Goal: Information Seeking & Learning: Compare options

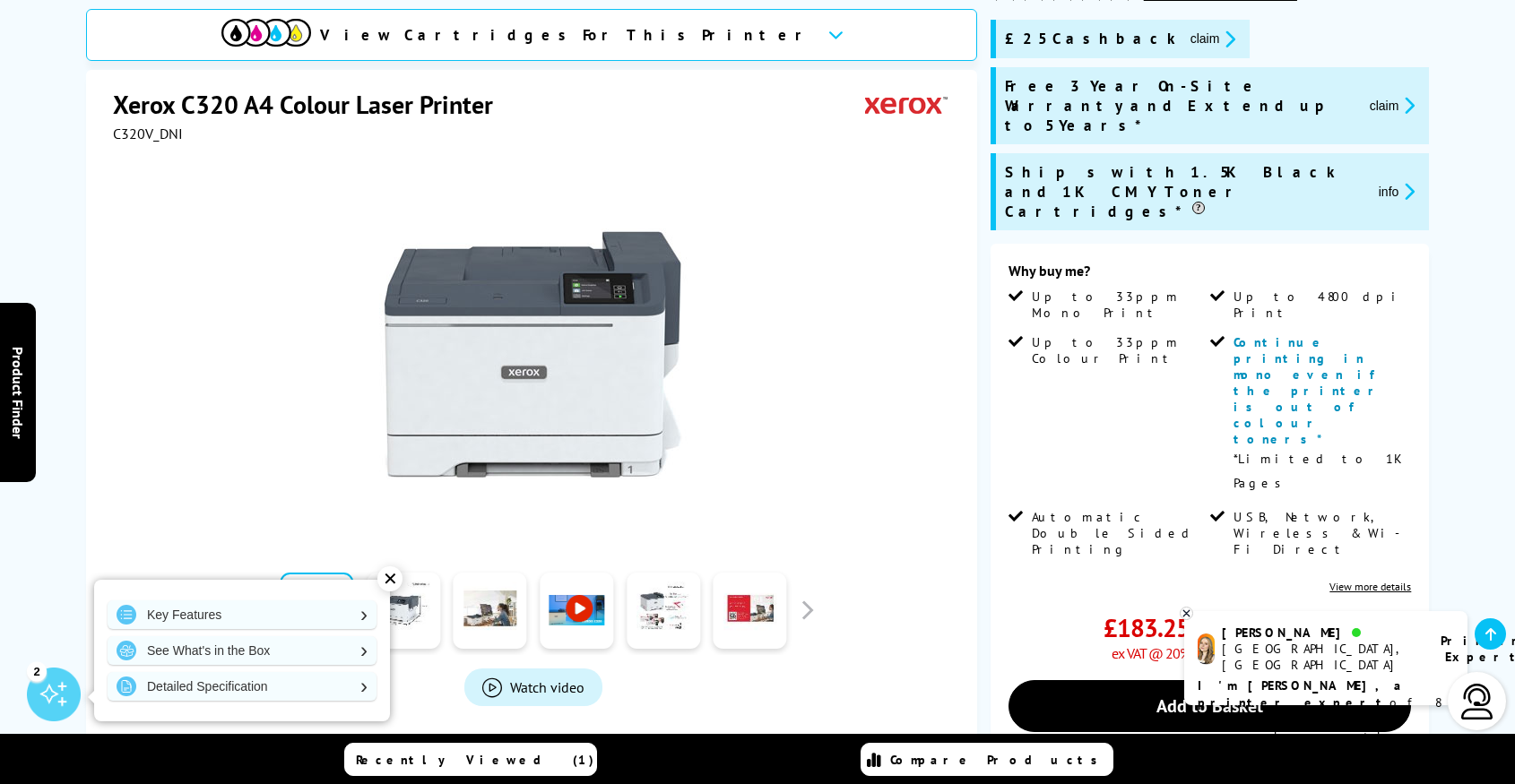
scroll to position [287, 0]
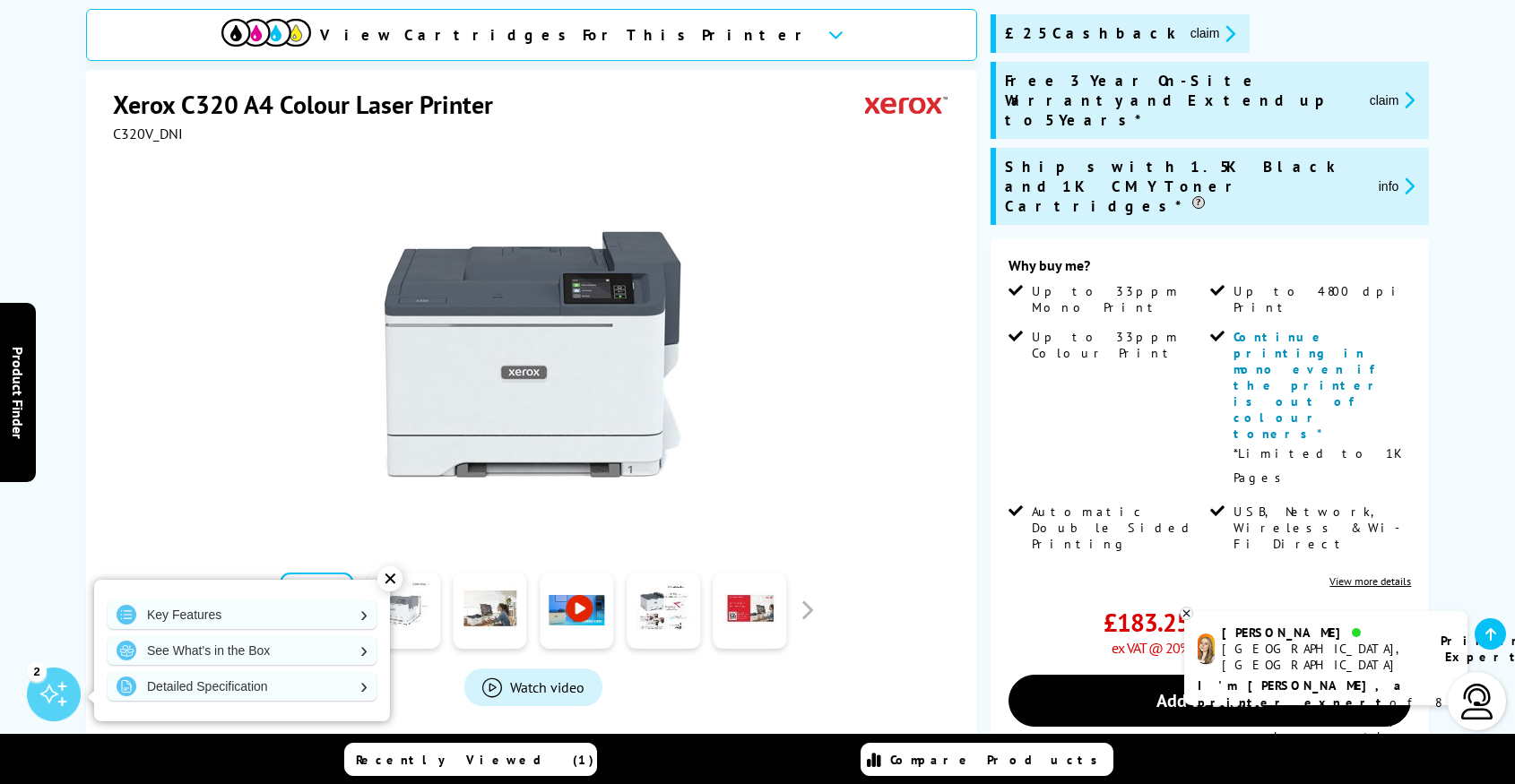
click at [392, 582] on div "✕" at bounding box center [390, 579] width 25 height 25
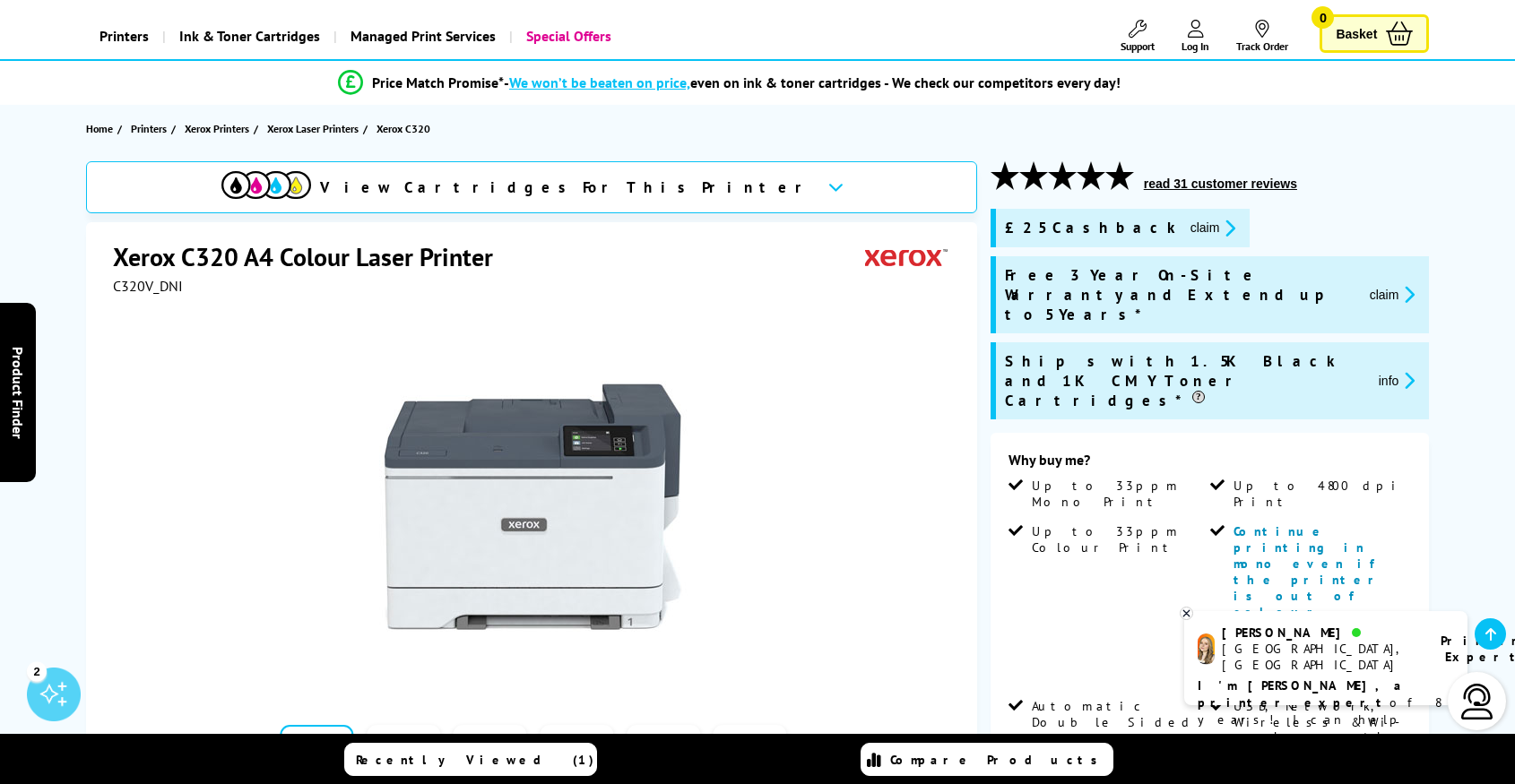
scroll to position [0, 0]
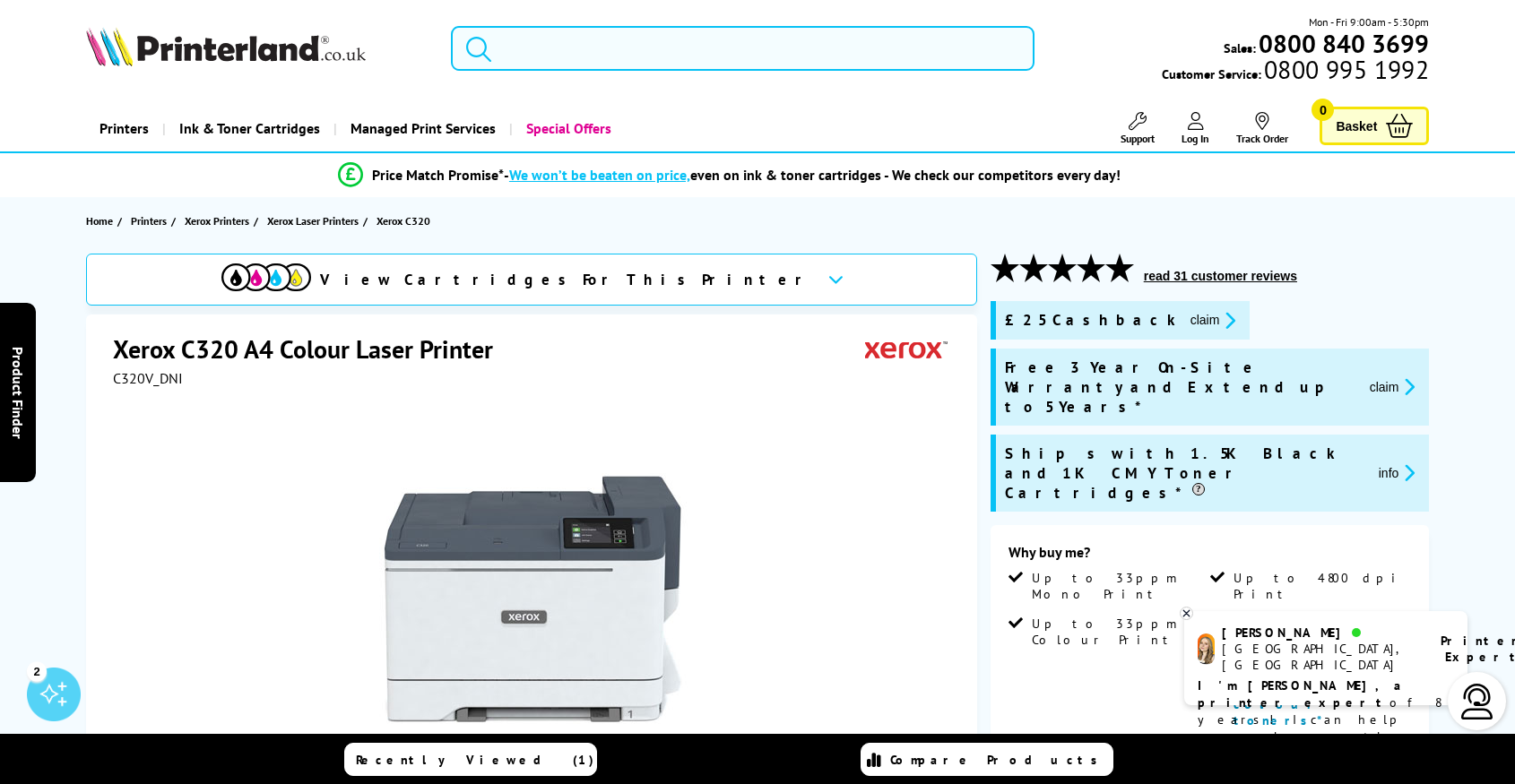
click at [601, 53] on input "search" at bounding box center [743, 49] width 584 height 45
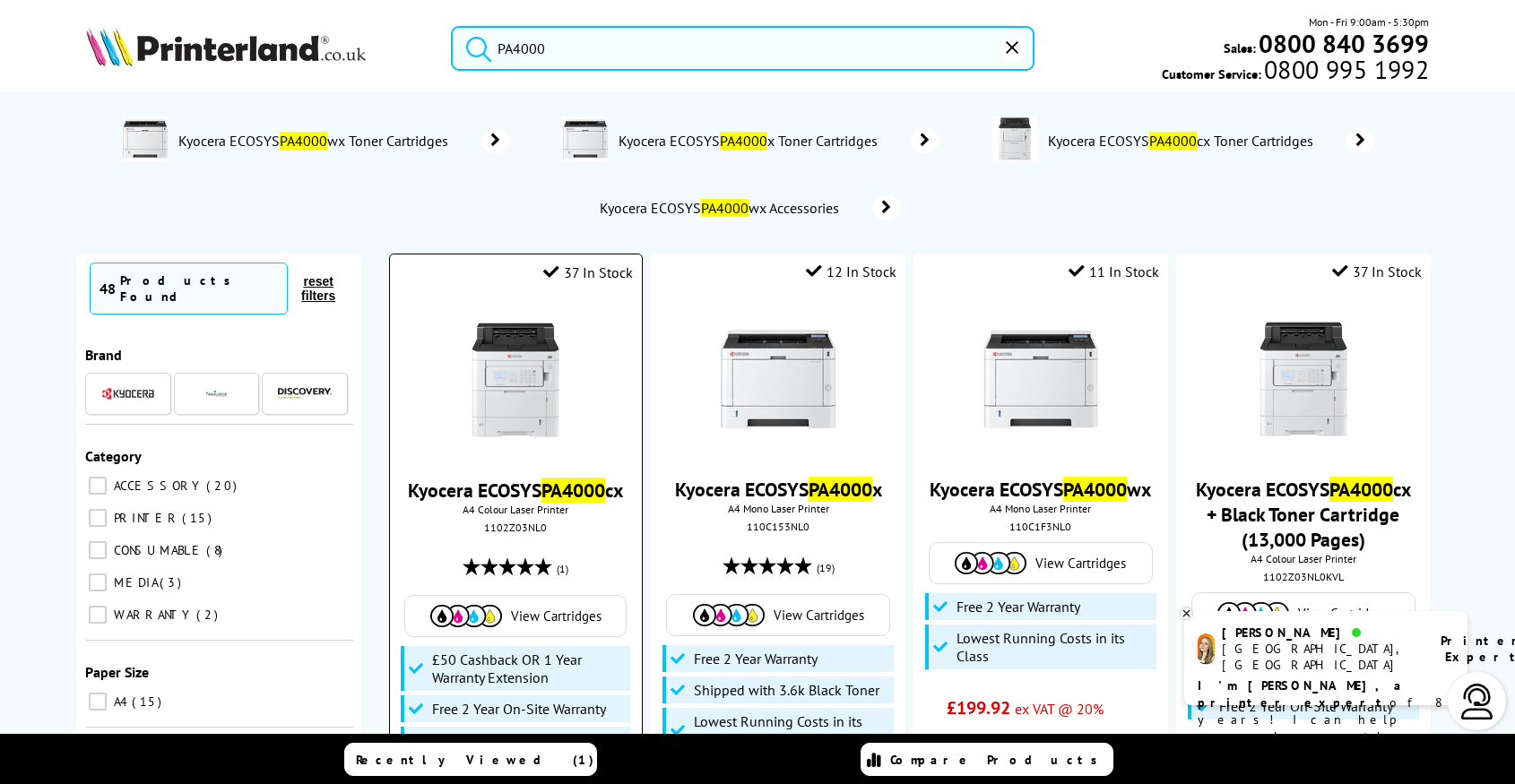
type input "PA4000"
click at [535, 383] on img at bounding box center [515, 380] width 134 height 134
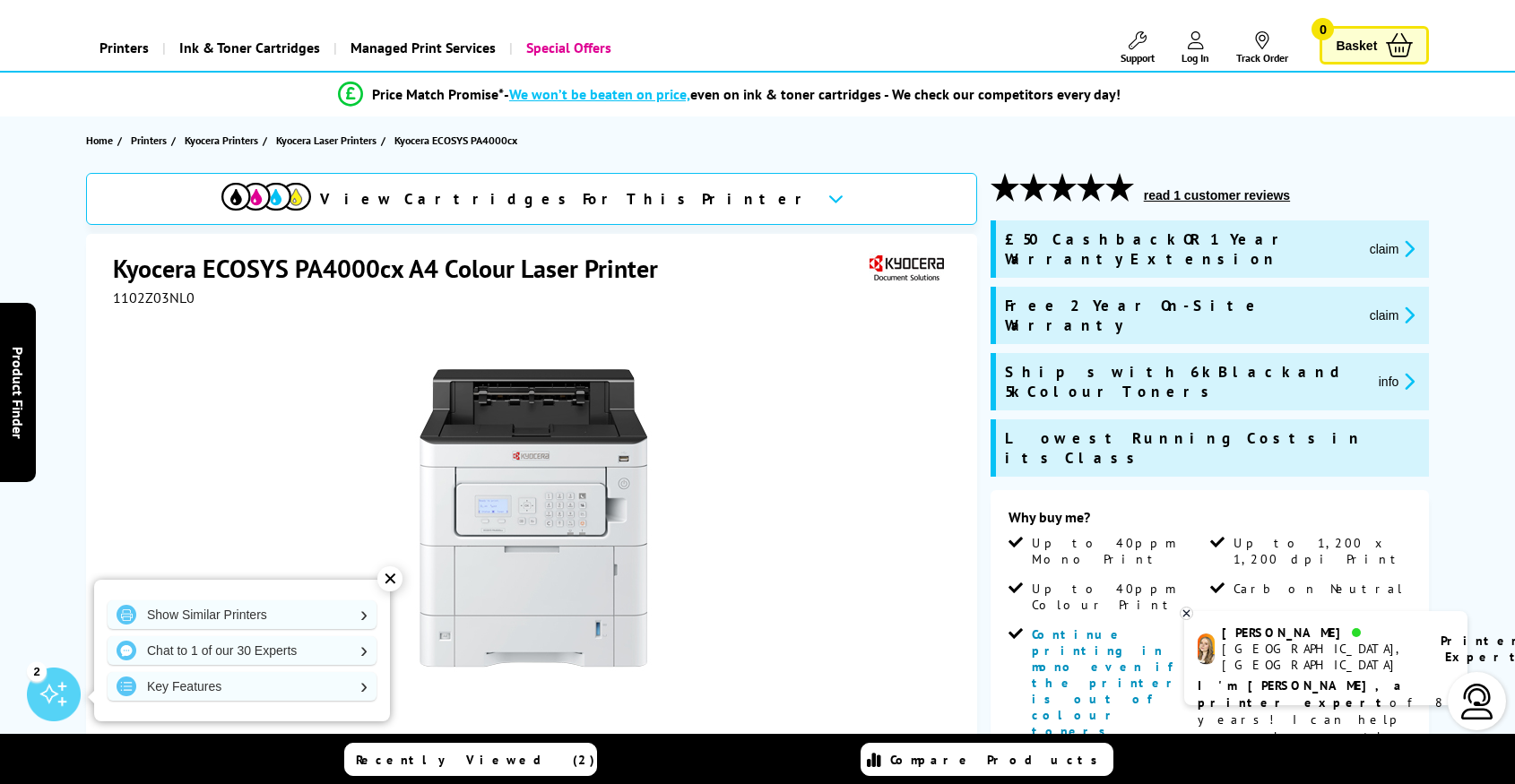
scroll to position [77, 0]
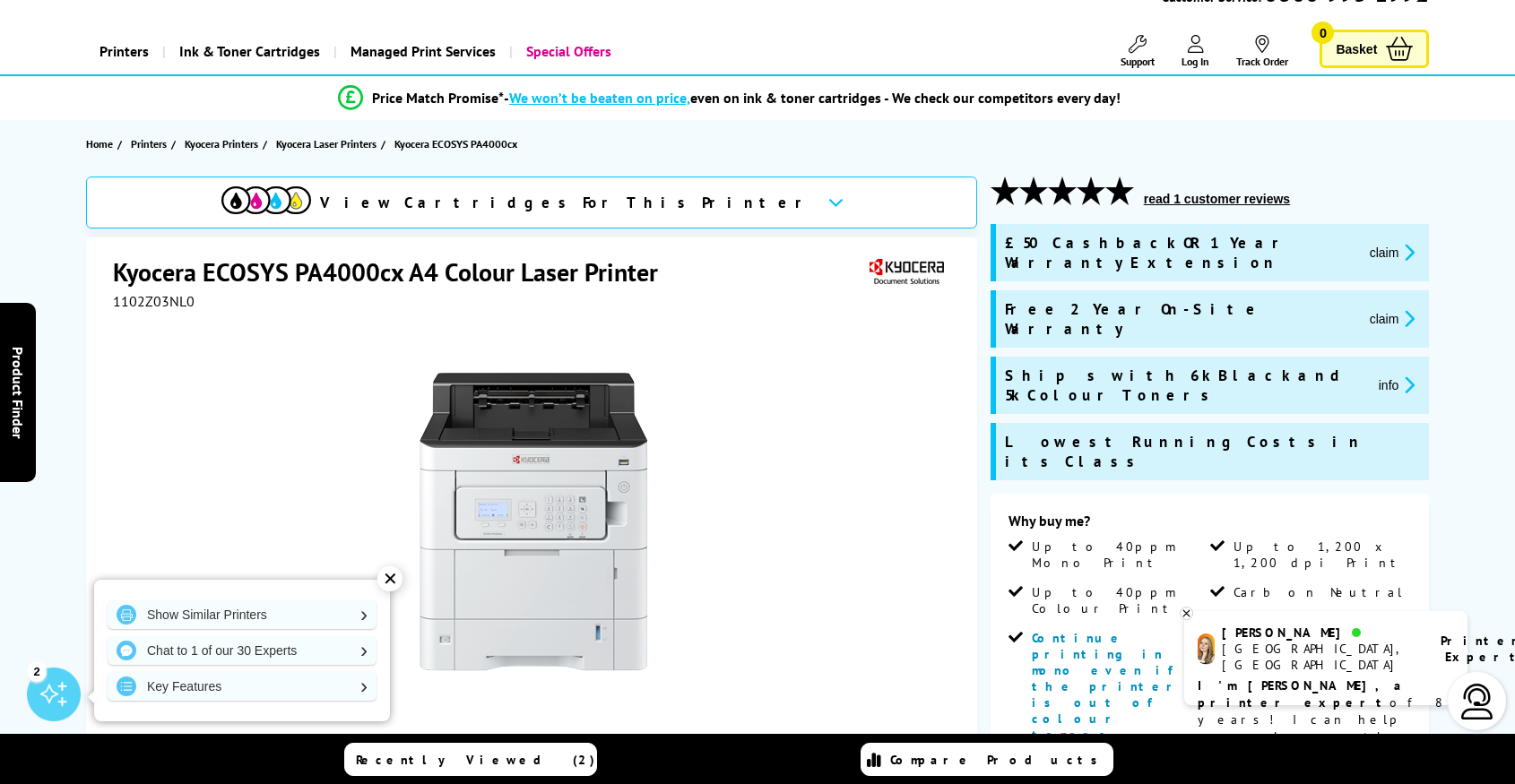
click at [393, 578] on div "✕" at bounding box center [390, 579] width 25 height 25
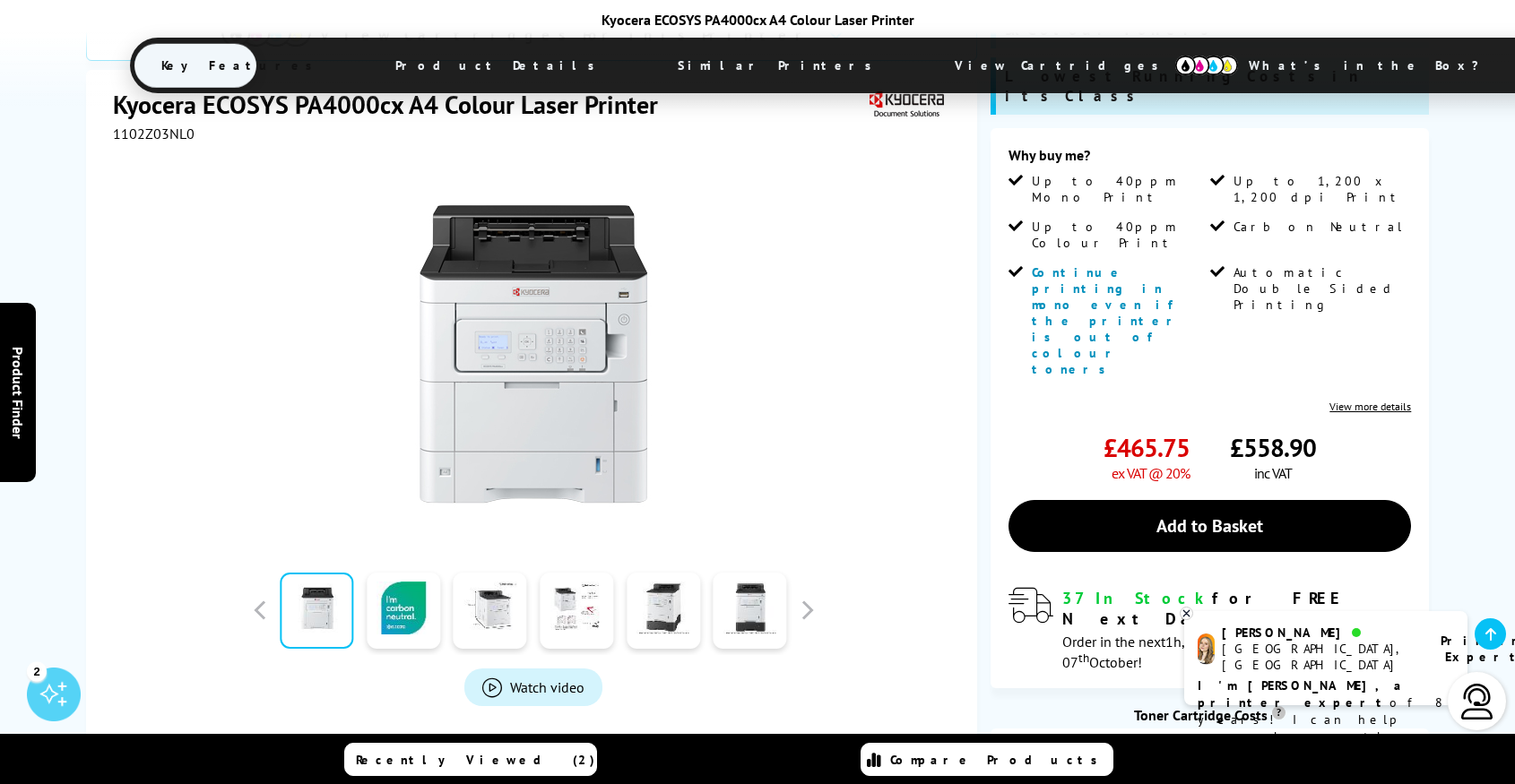
scroll to position [442, 0]
click at [588, 573] on link at bounding box center [576, 611] width 73 height 76
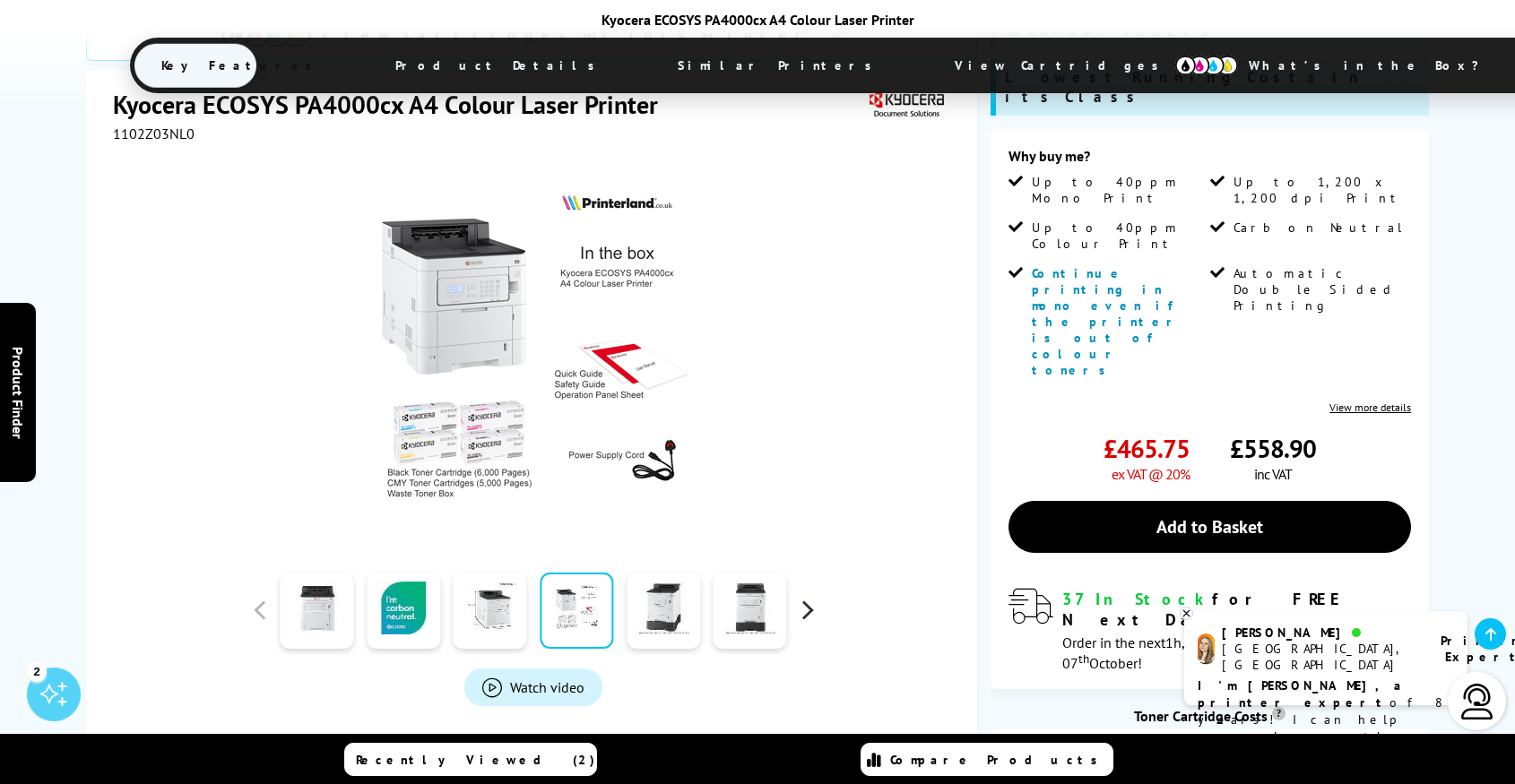
click at [811, 596] on button "button" at bounding box center [807, 610] width 27 height 27
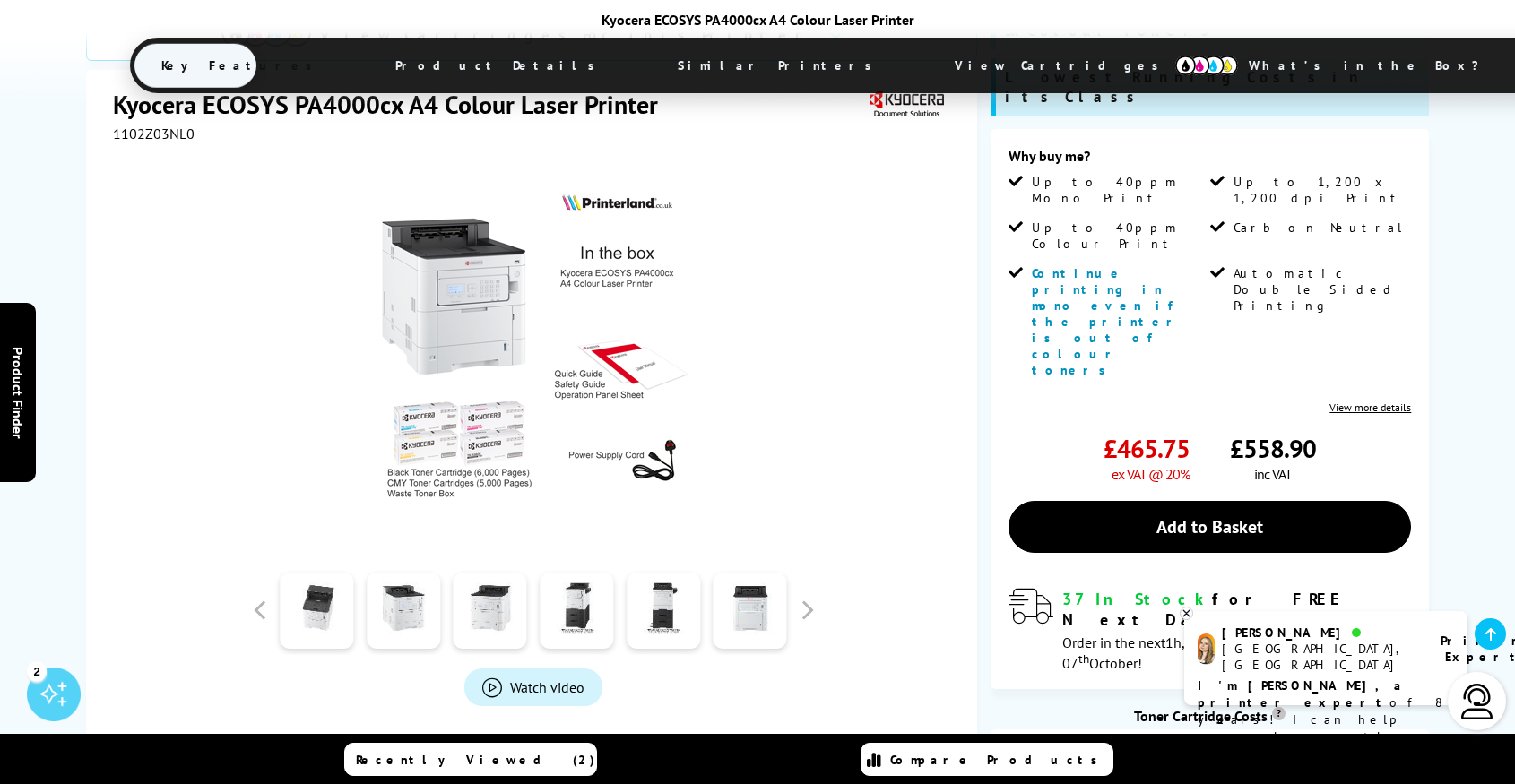
scroll to position [433, 0]
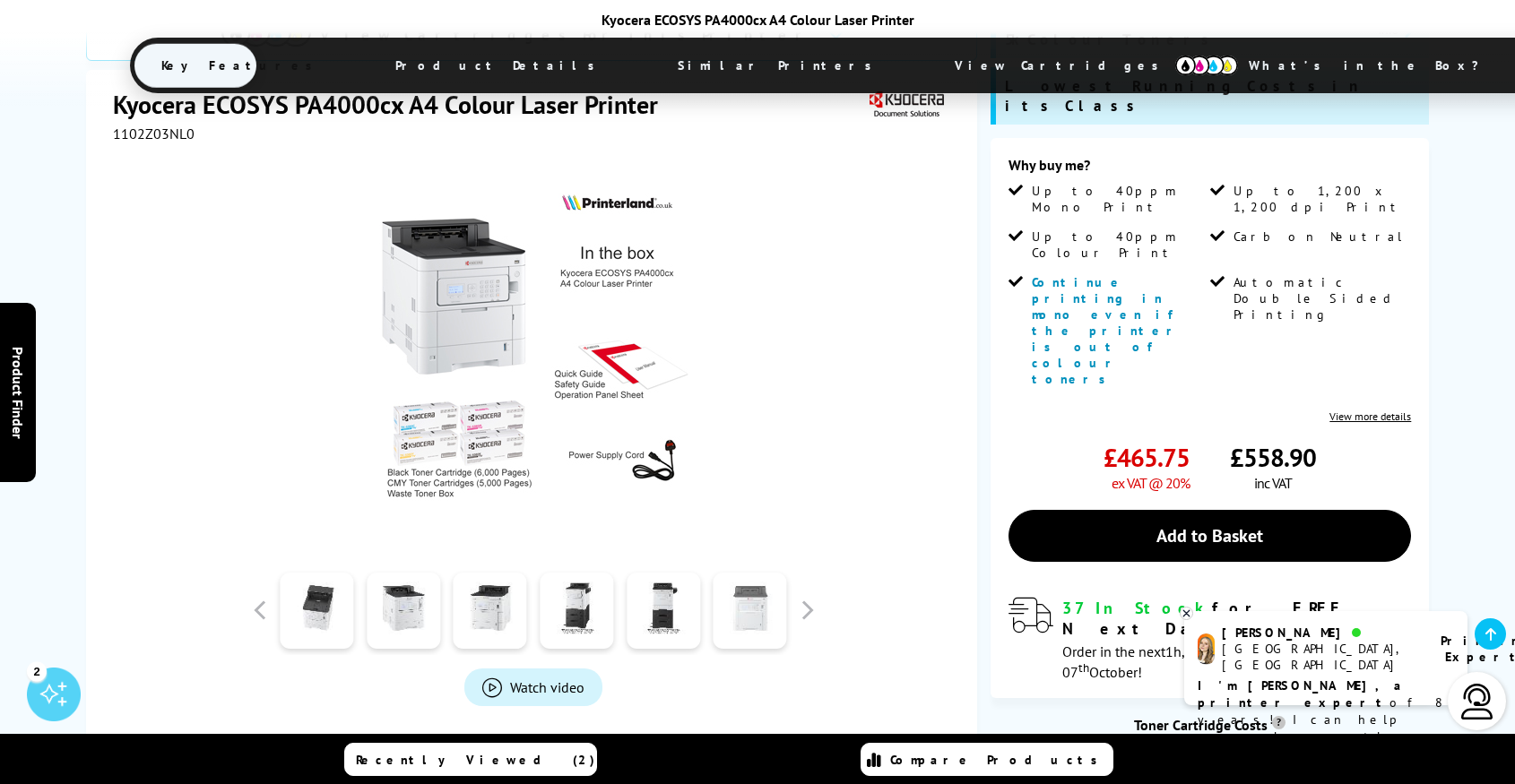
click at [746, 573] on link at bounding box center [750, 611] width 73 height 76
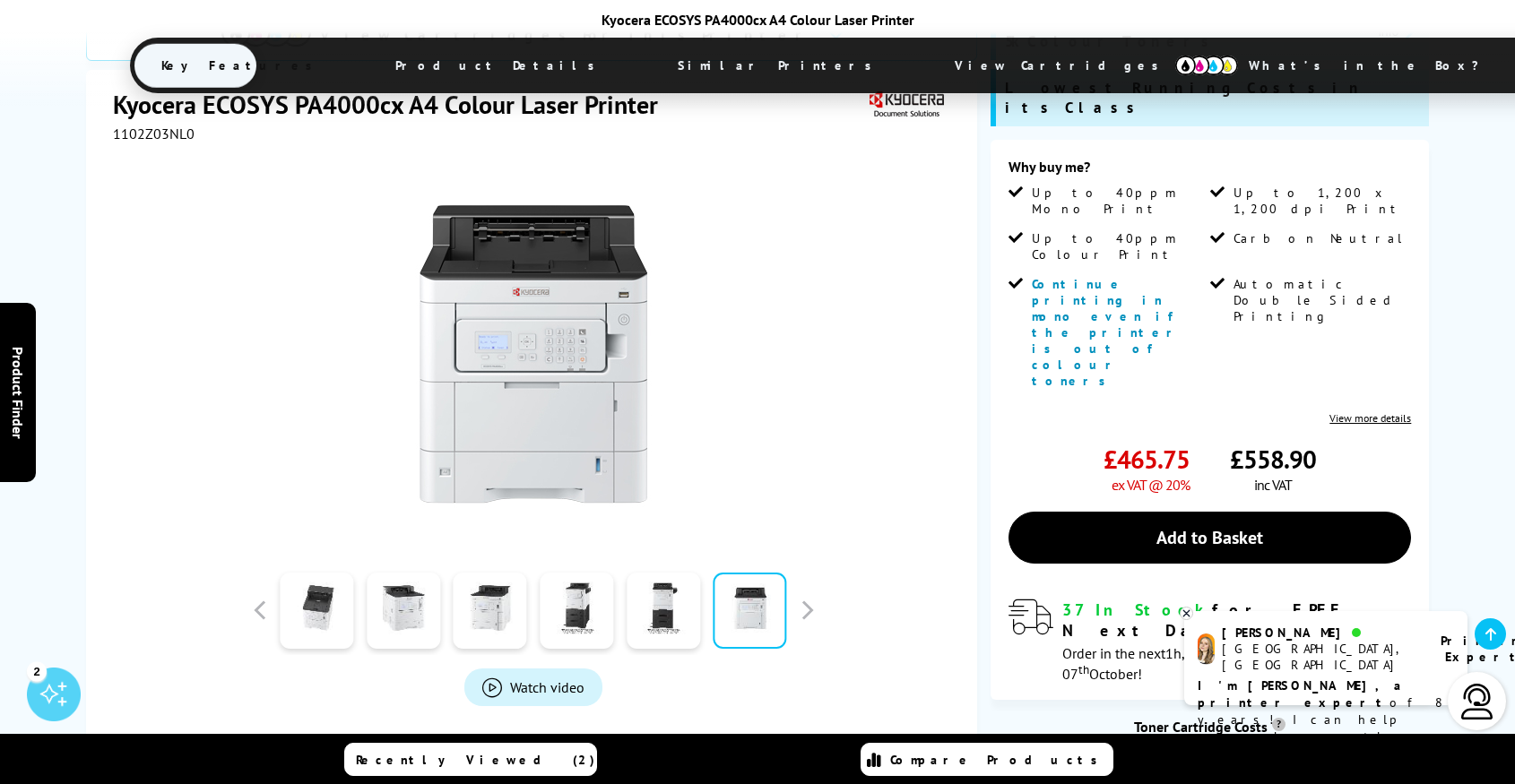
scroll to position [429, 0]
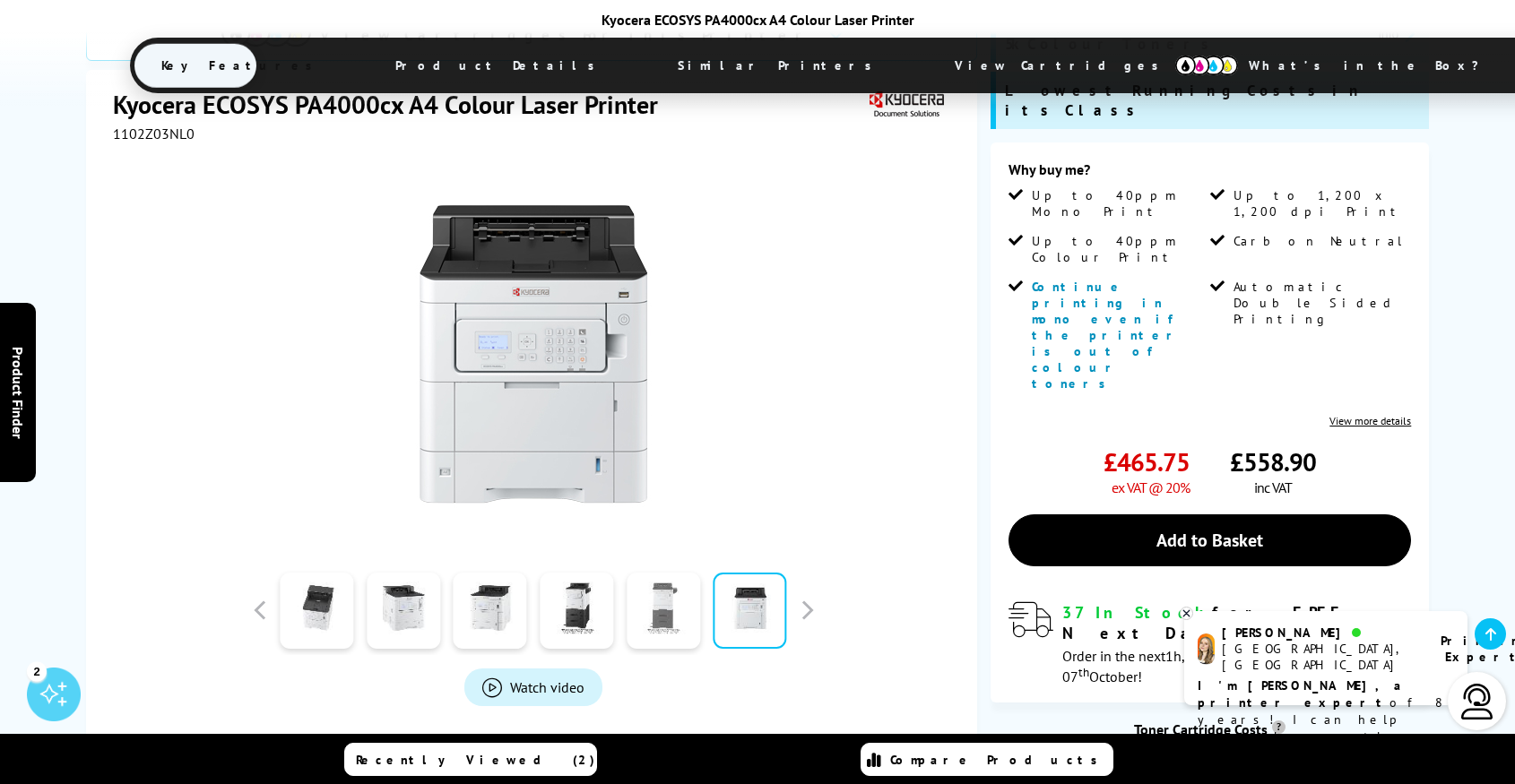
click at [672, 573] on link at bounding box center [662, 611] width 73 height 76
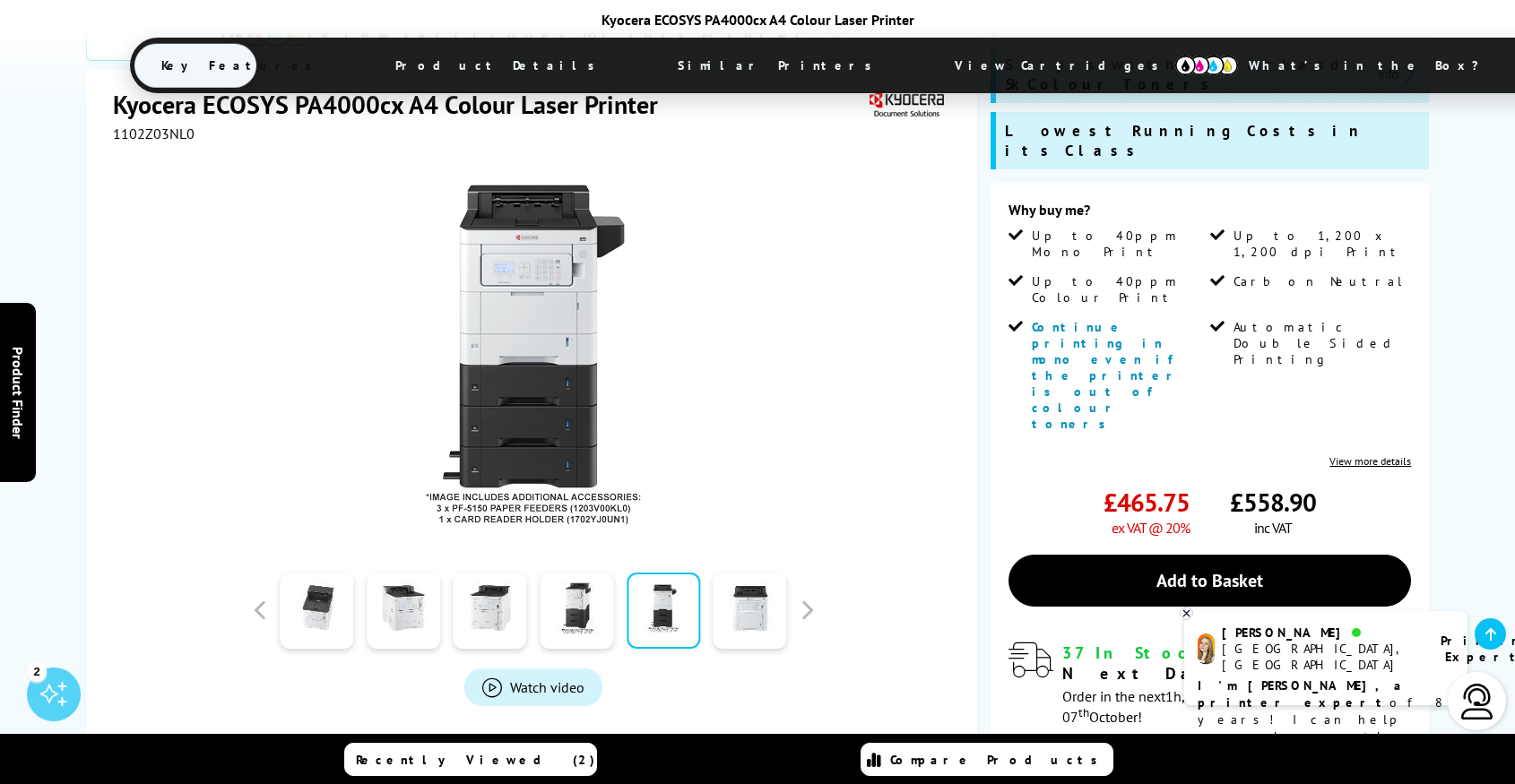
scroll to position [378, 0]
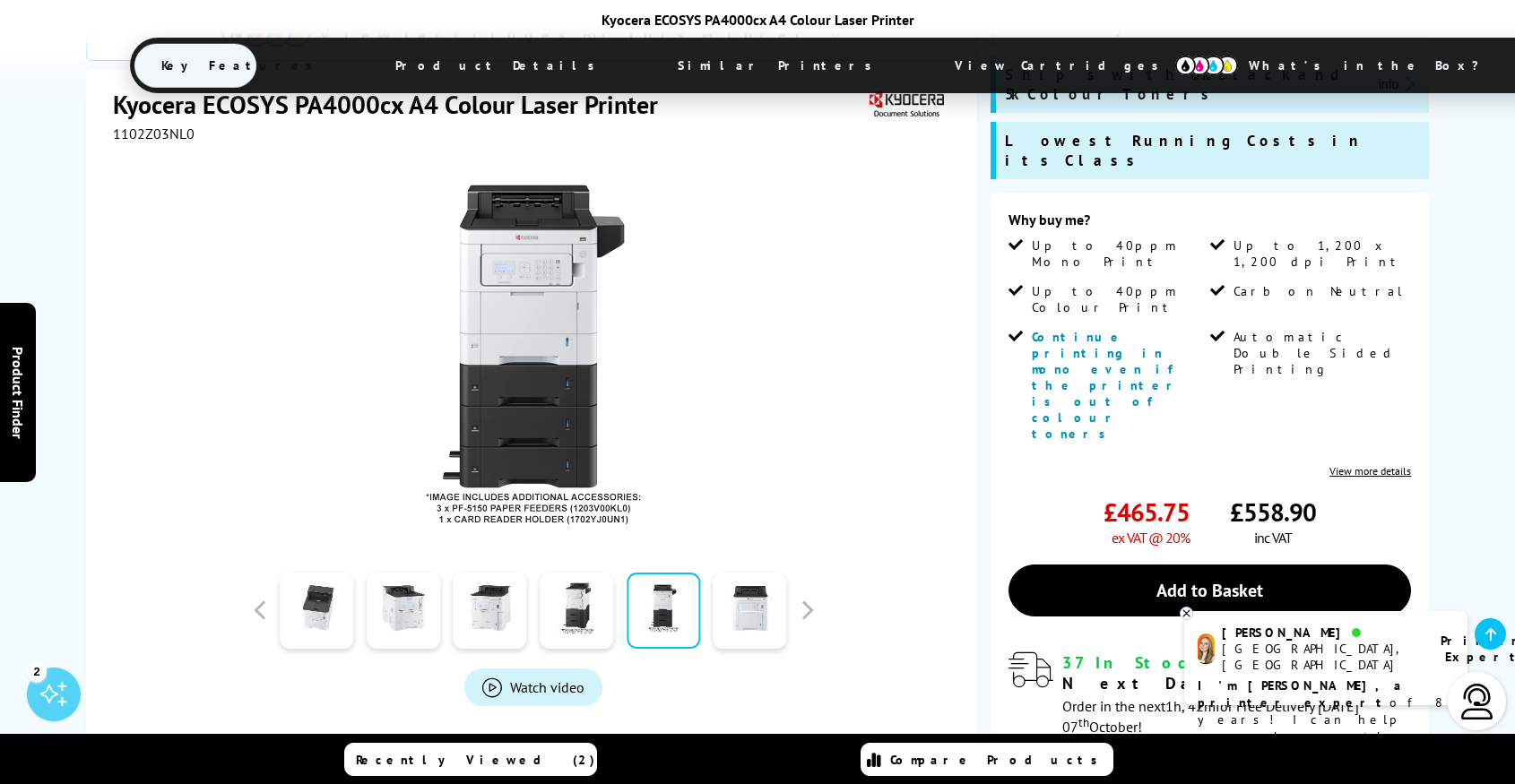
click at [981, 414] on div "View Cartridges For This Printer Kyocera ECOSYS PA4000cx A4 Colour Laser Printe…" at bounding box center [757, 410] width 1434 height 1068
click at [1184, 612] on icon at bounding box center [1186, 613] width 6 height 6
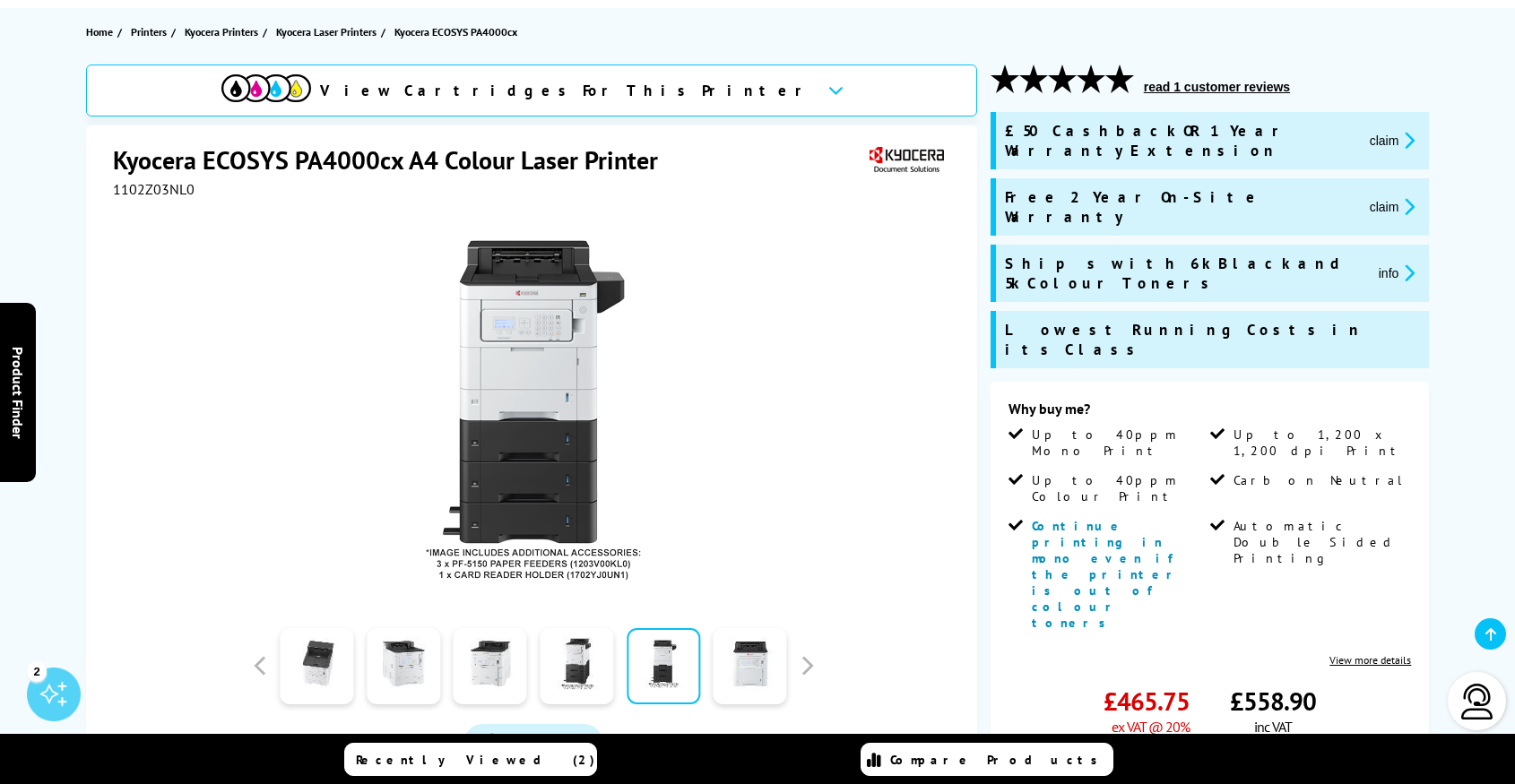
scroll to position [187, 0]
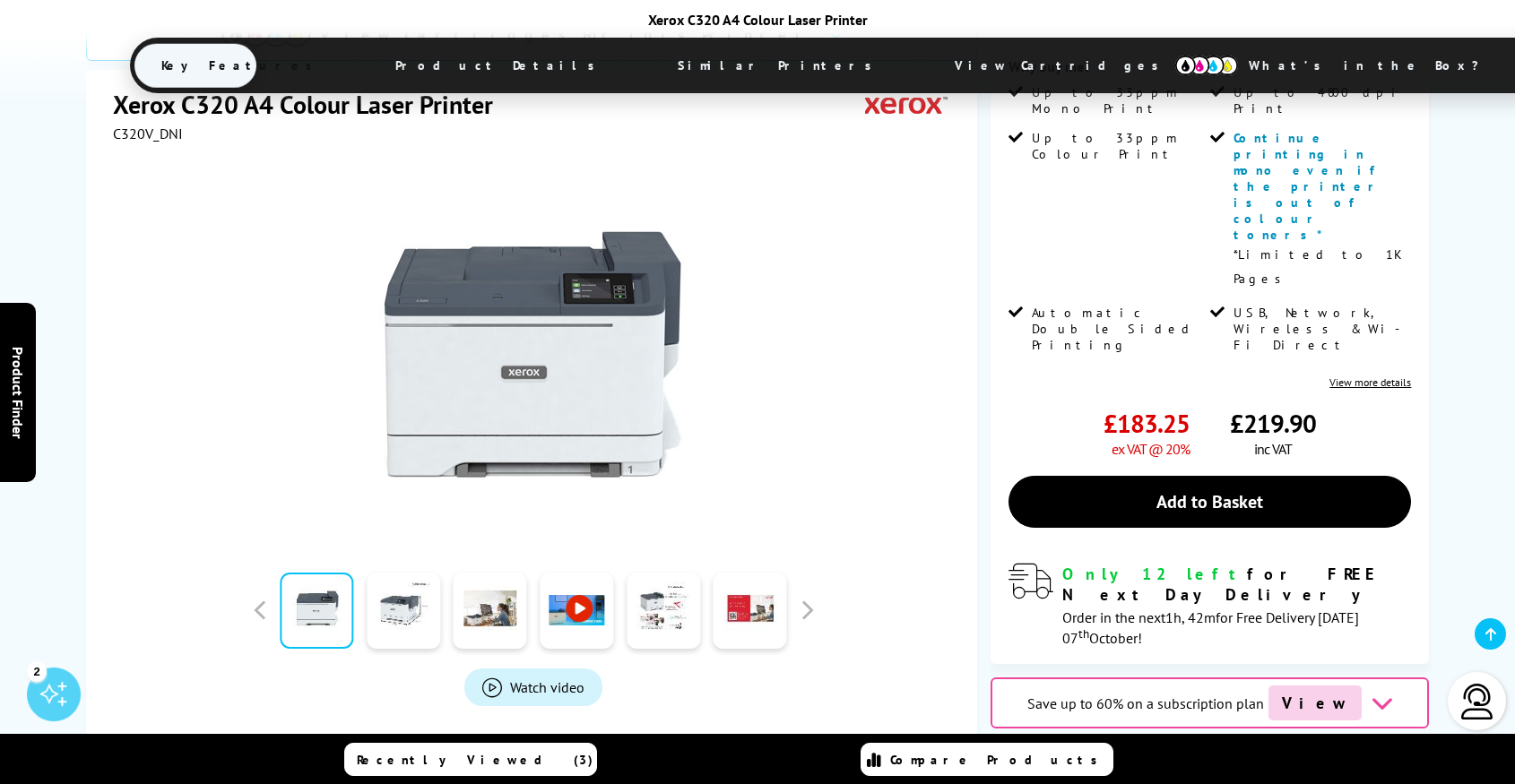
scroll to position [488, 0]
